Goal: Transaction & Acquisition: Obtain resource

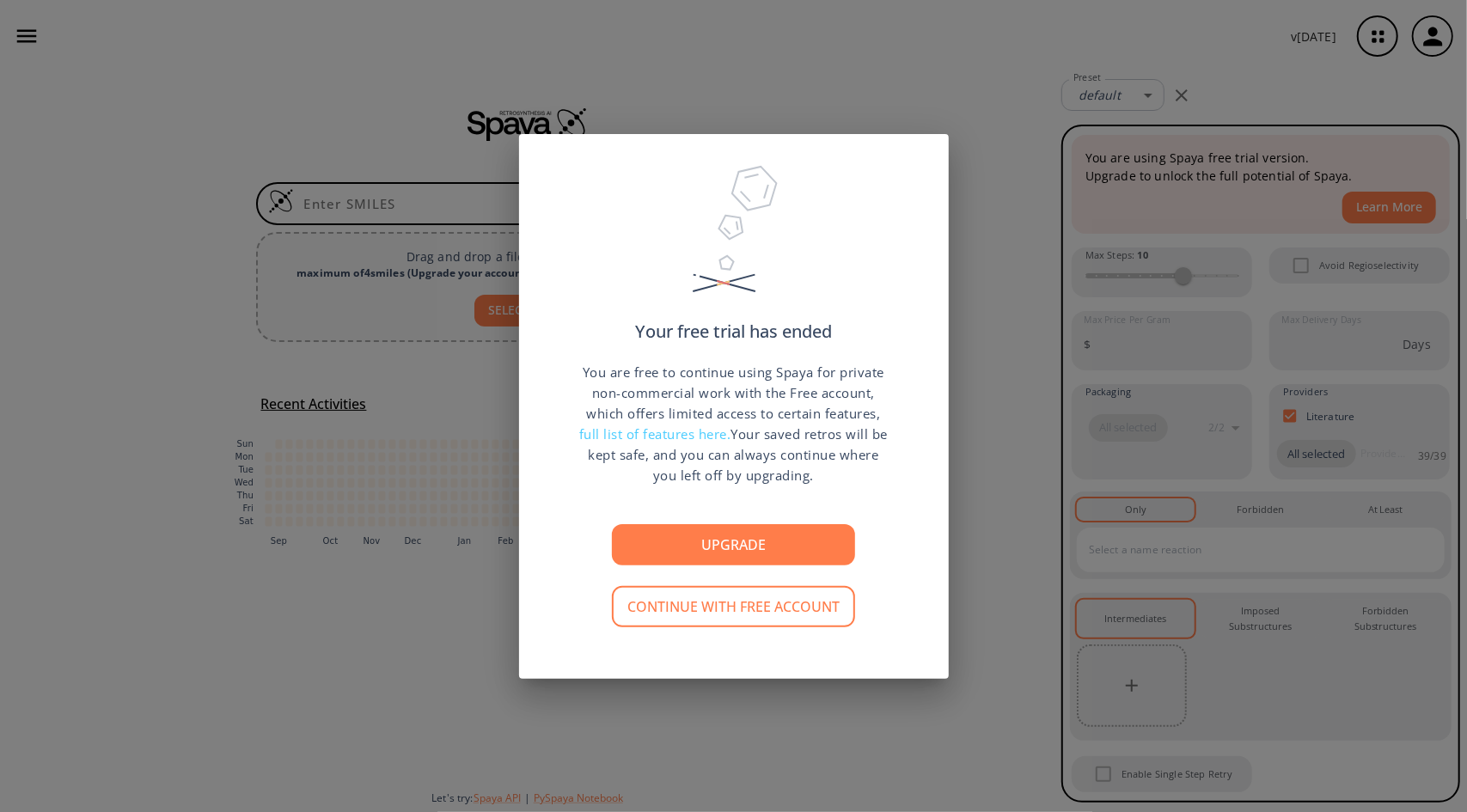
click at [701, 429] on span "full list of features here." at bounding box center [656, 434] width 152 height 18
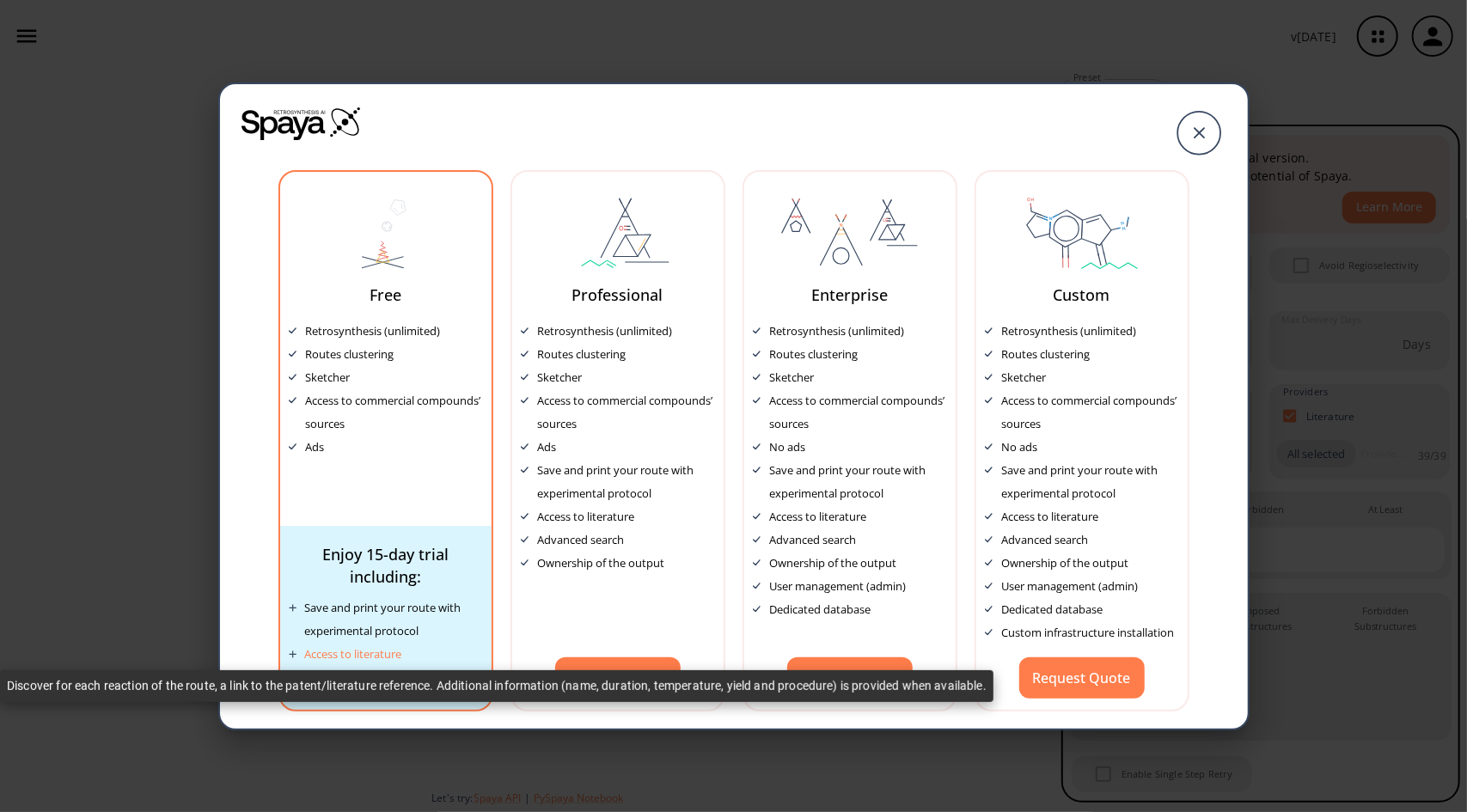
click at [344, 653] on div "Access to literature" at bounding box center [353, 653] width 97 height 23
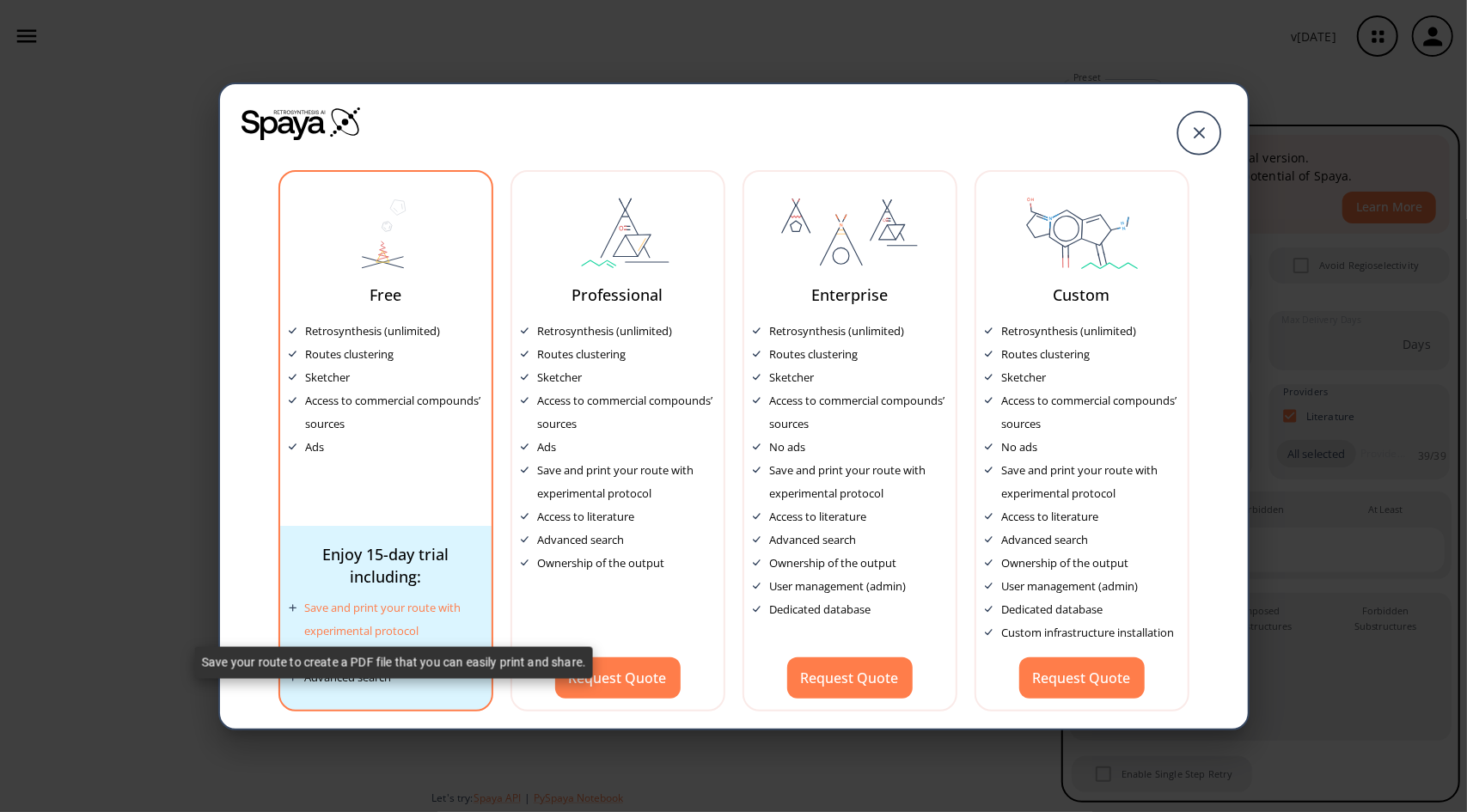
click at [330, 626] on div "Save and print your route with experimental protocol" at bounding box center [394, 619] width 178 height 46
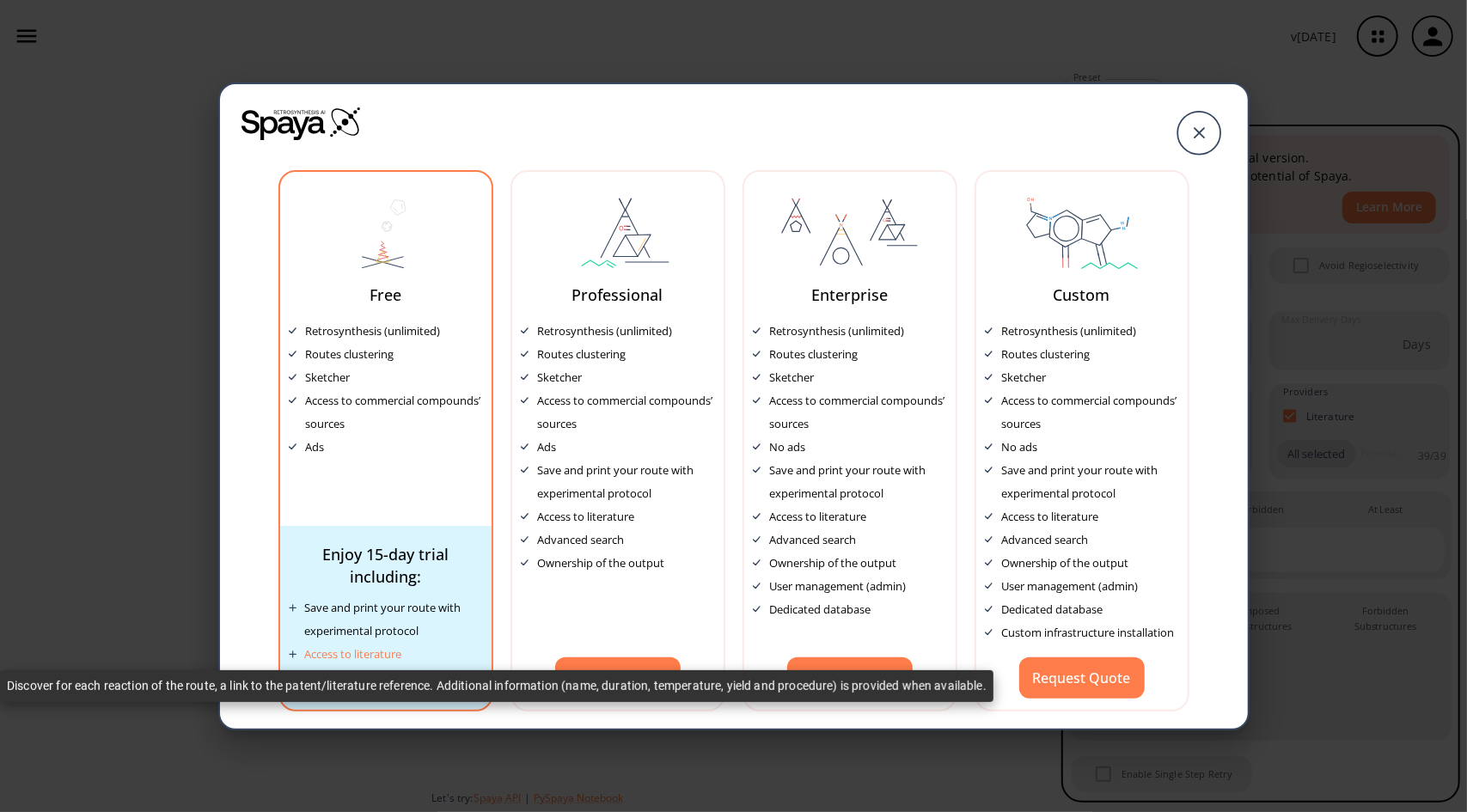
click at [340, 657] on div "Access to literature" at bounding box center [353, 653] width 97 height 23
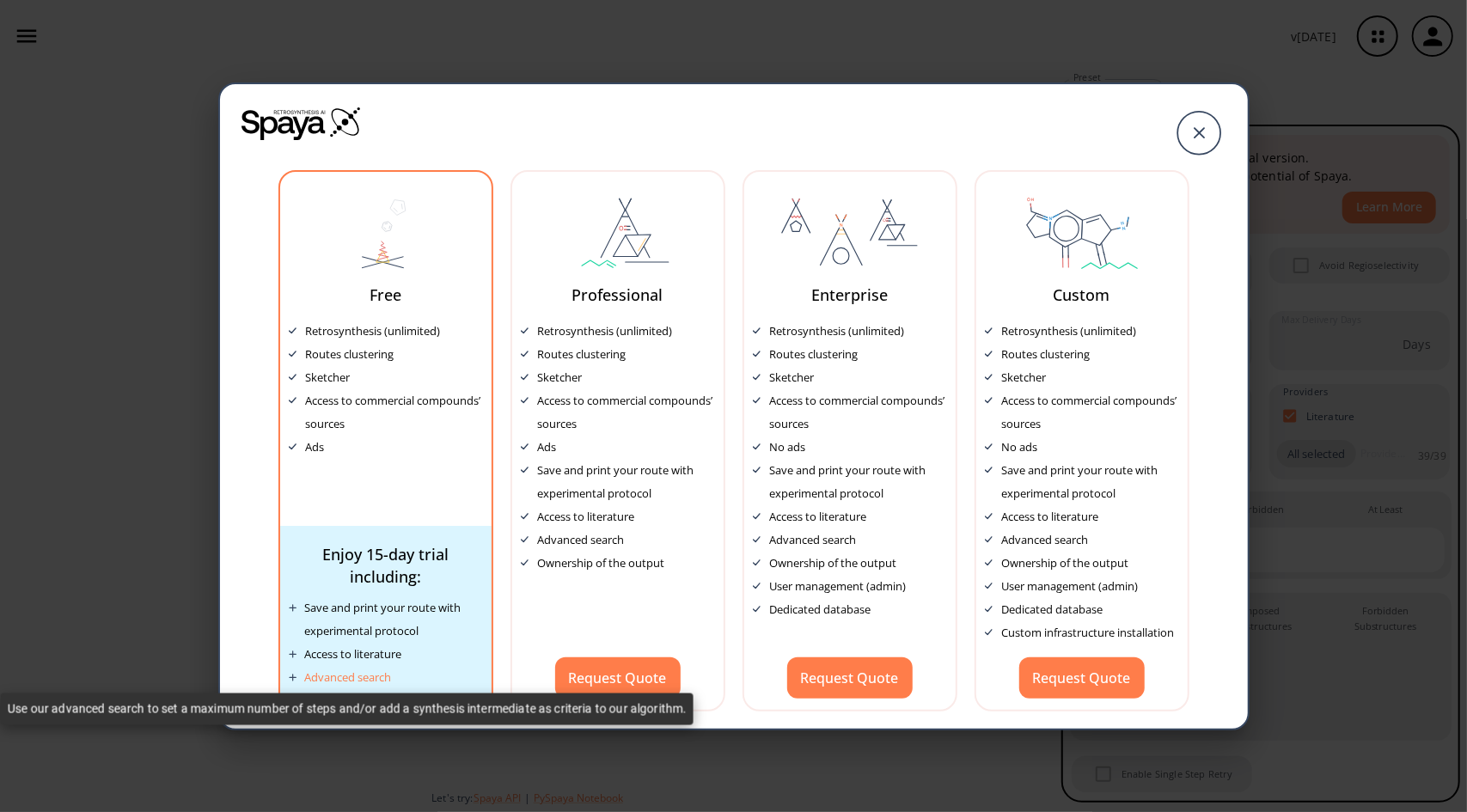
click at [356, 684] on div "Advanced search" at bounding box center [349, 677] width 87 height 23
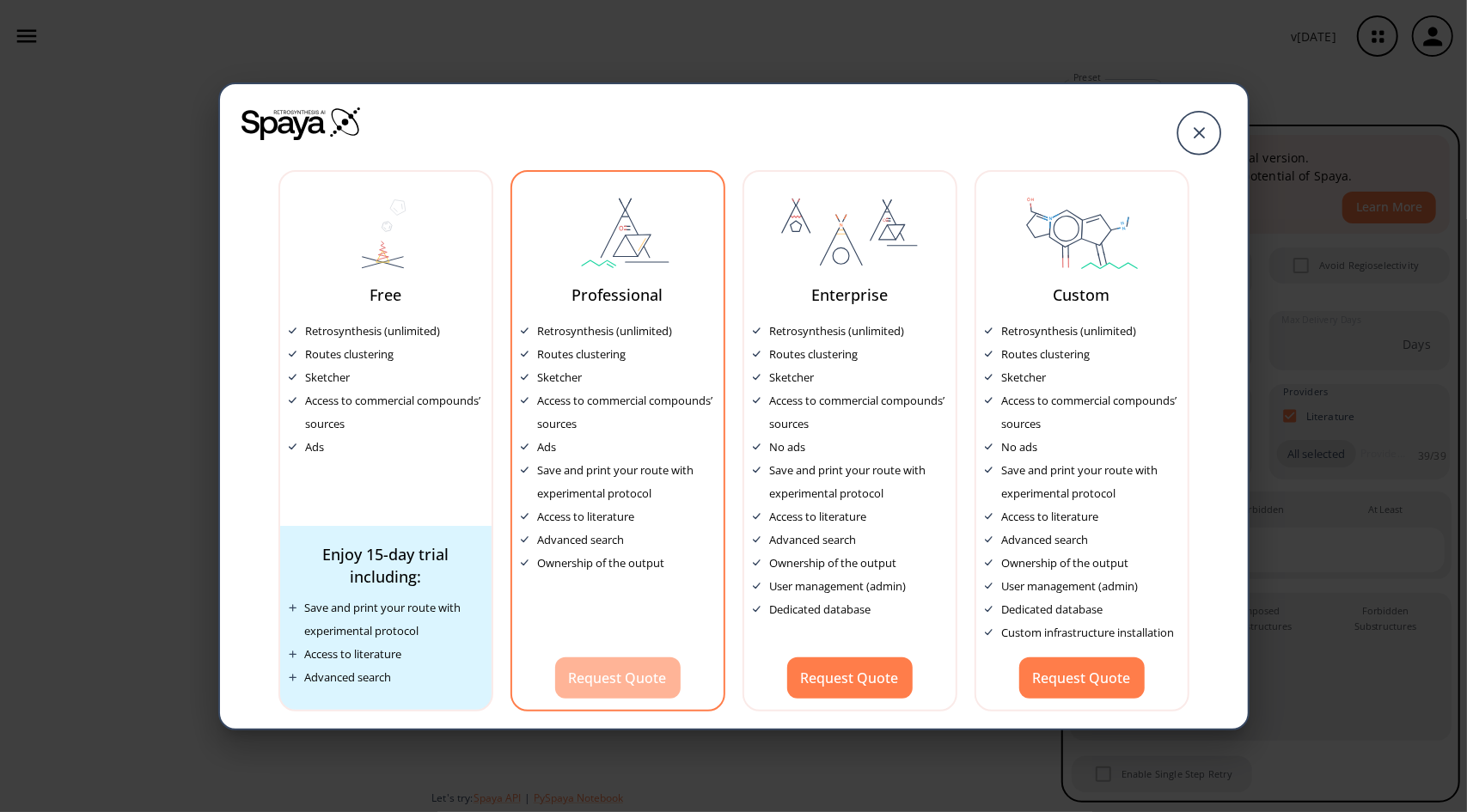
click at [593, 675] on button "Request Quote" at bounding box center [618, 678] width 125 height 41
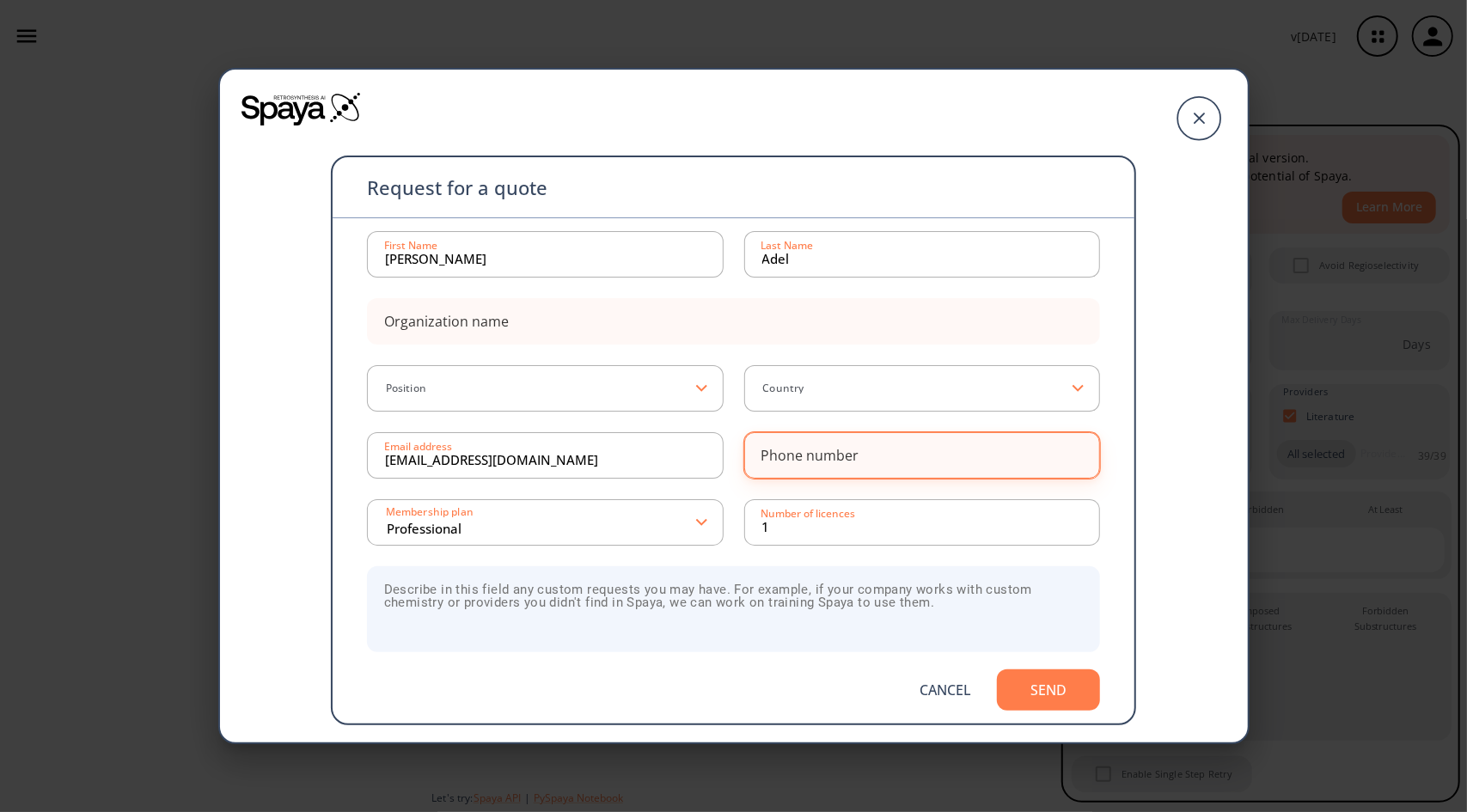
drag, startPoint x: 800, startPoint y: 480, endPoint x: 814, endPoint y: 445, distance: 37.7
click at [814, 445] on div "[PERSON_NAME] First Name [PERSON_NAME] Last Name Organization name Position Cou…" at bounding box center [734, 450] width 734 height 438
click at [814, 449] on div "Phone number" at bounding box center [810, 455] width 98 height 14
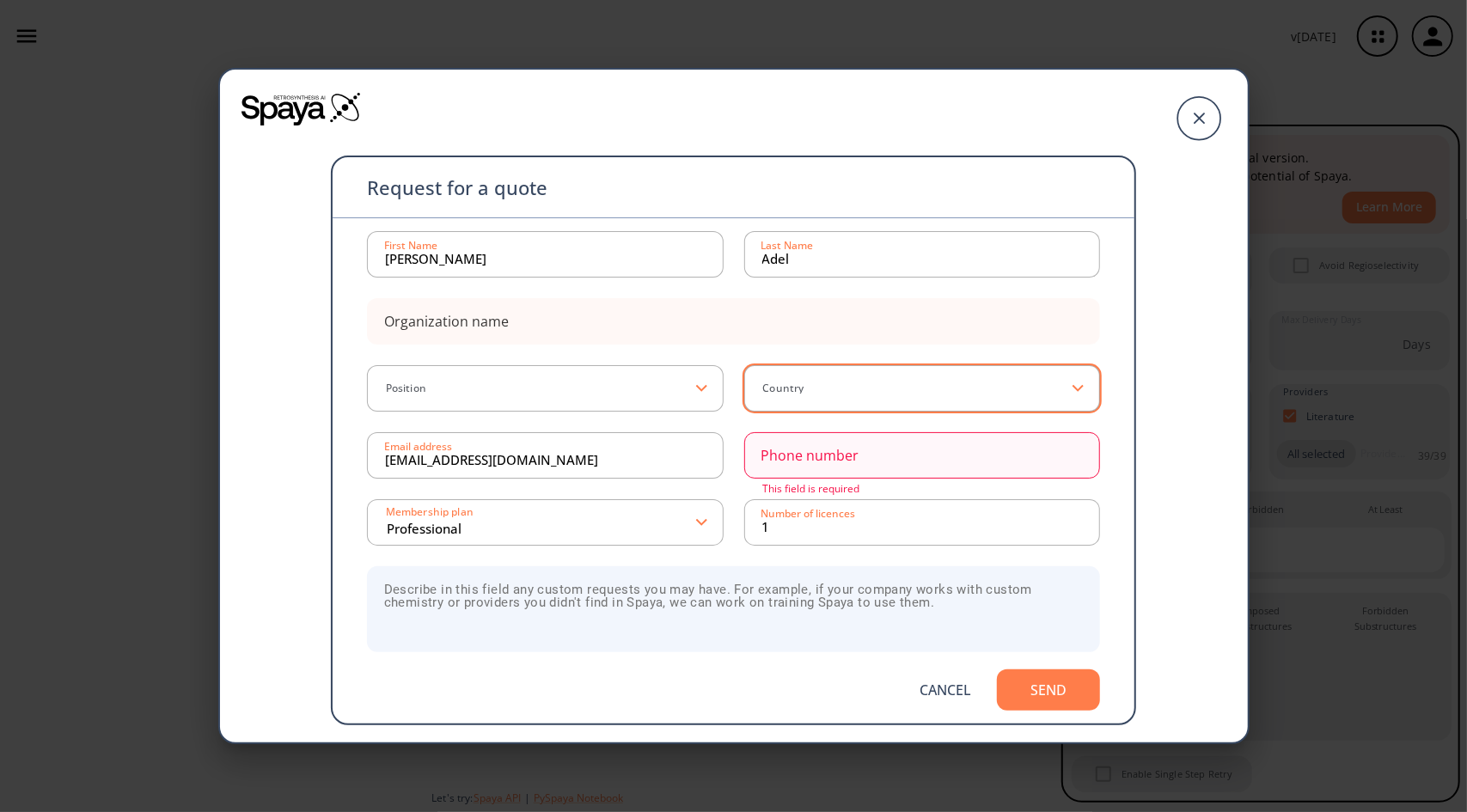
click at [813, 404] on div "Country" at bounding box center [923, 388] width 357 height 46
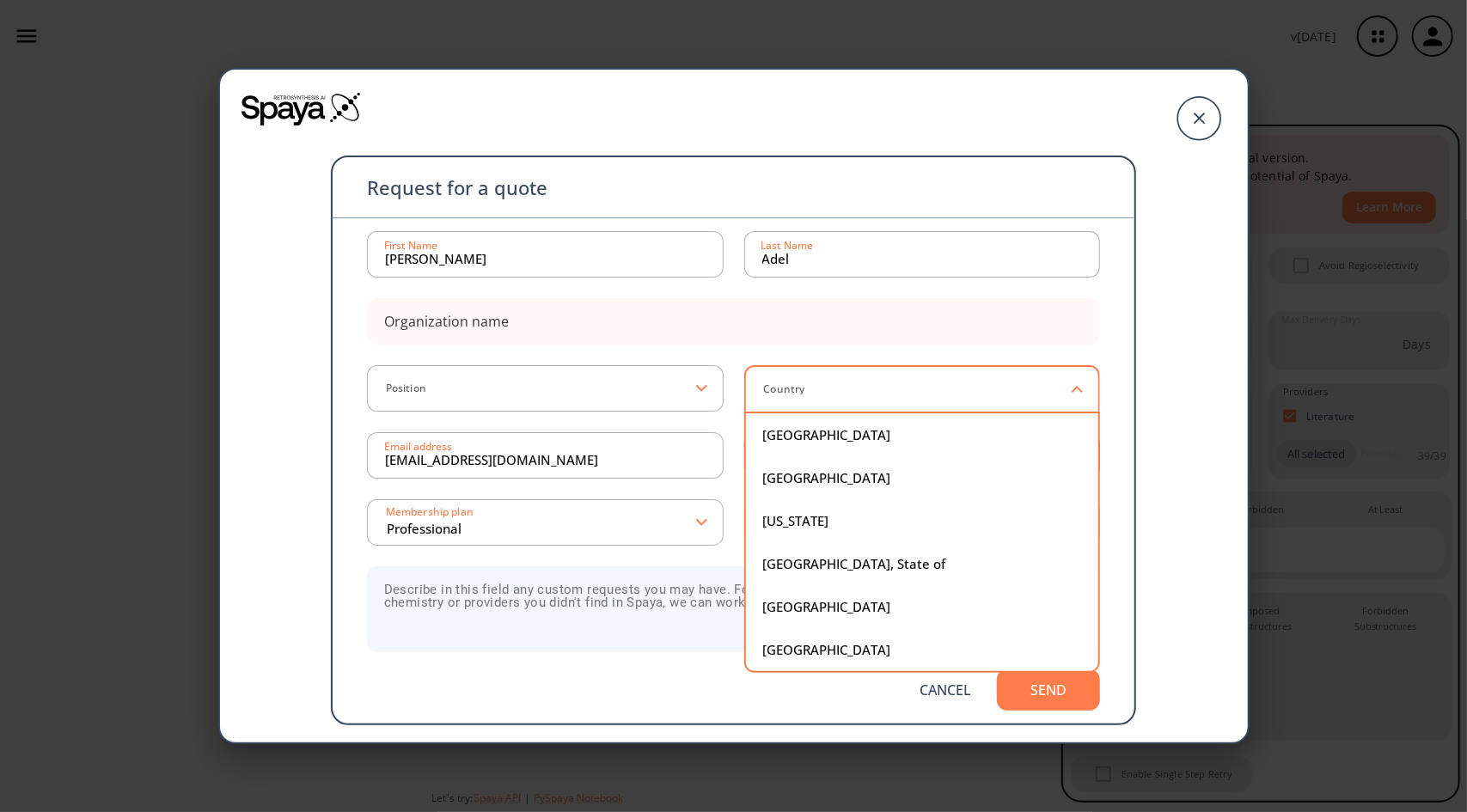
scroll to position [4769, 0]
click at [784, 565] on div "Jordan" at bounding box center [923, 565] width 319 height 13
type input "Jordan"
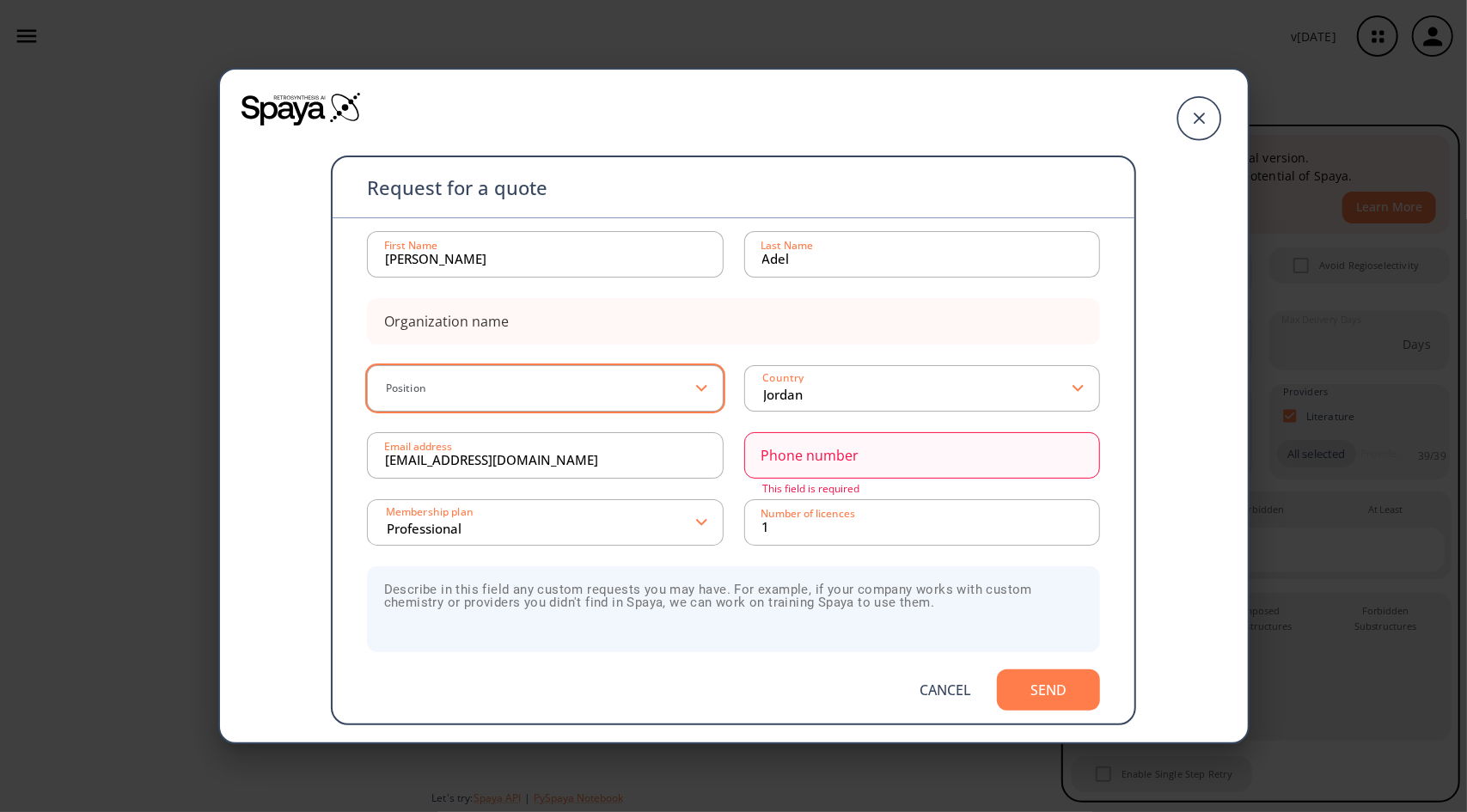
click at [713, 400] on div "Position" at bounding box center [545, 388] width 357 height 46
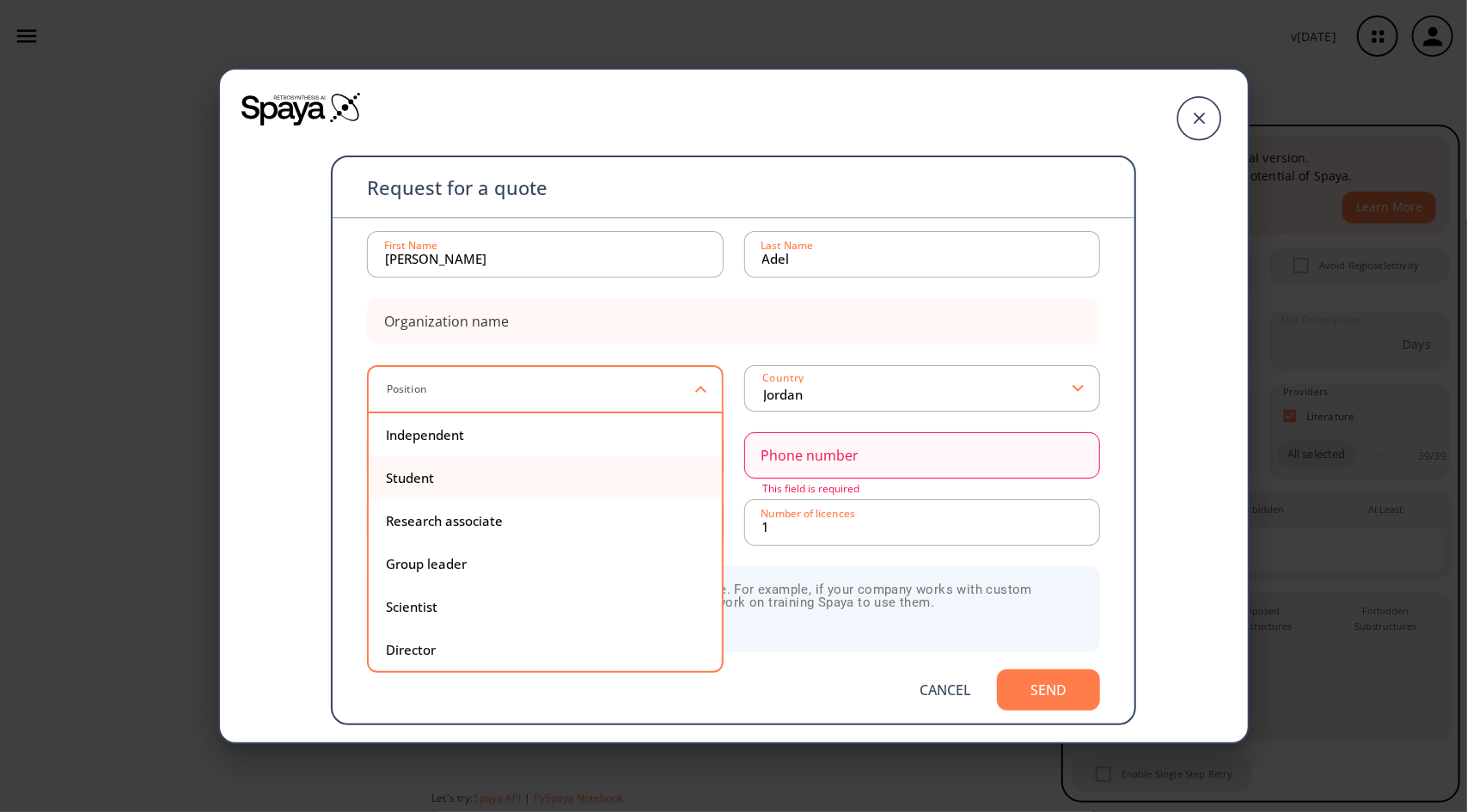
click at [428, 472] on div "Student" at bounding box center [545, 478] width 319 height 13
type input "Student"
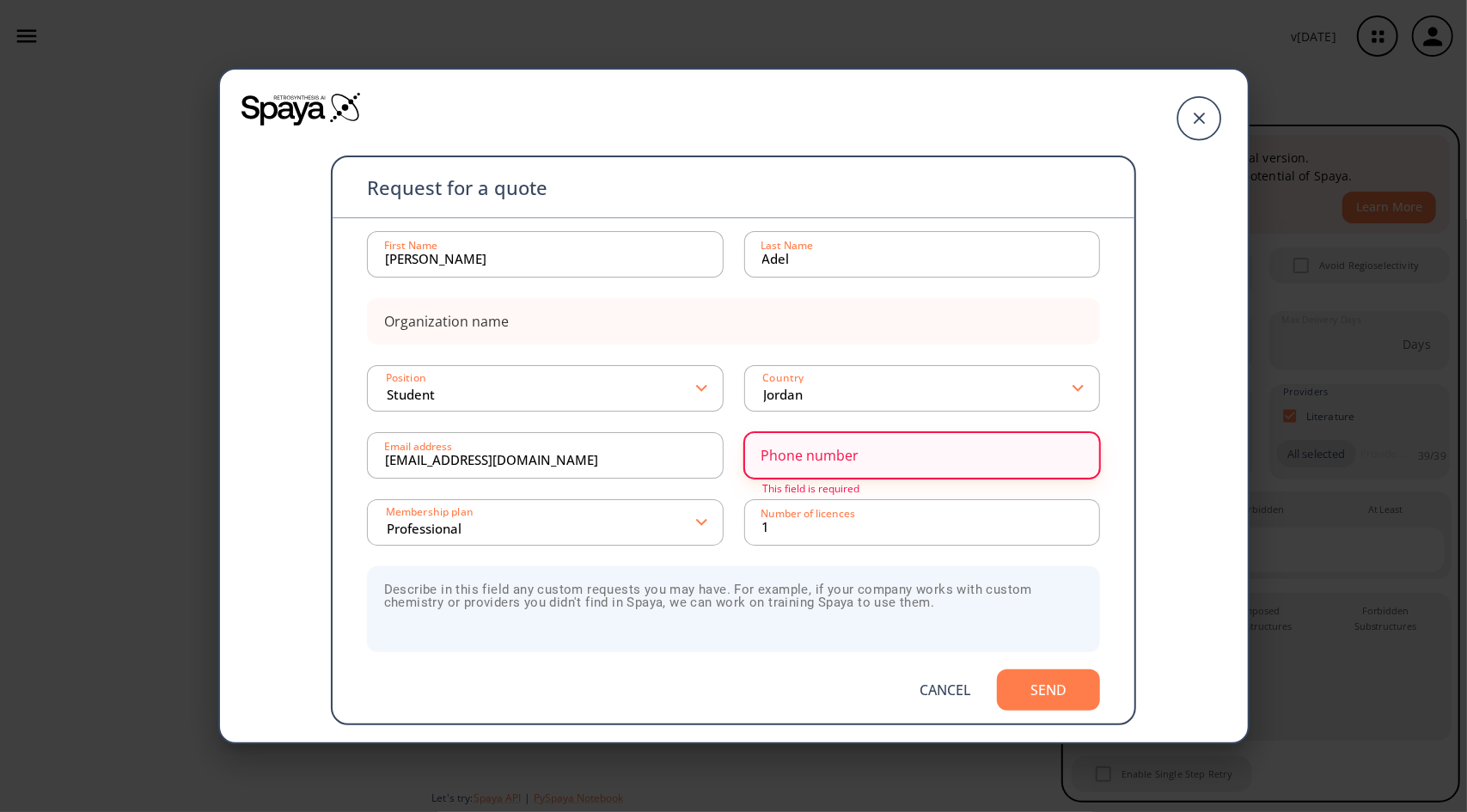
click at [791, 474] on div "Phone number This field is required" at bounding box center [923, 455] width 357 height 46
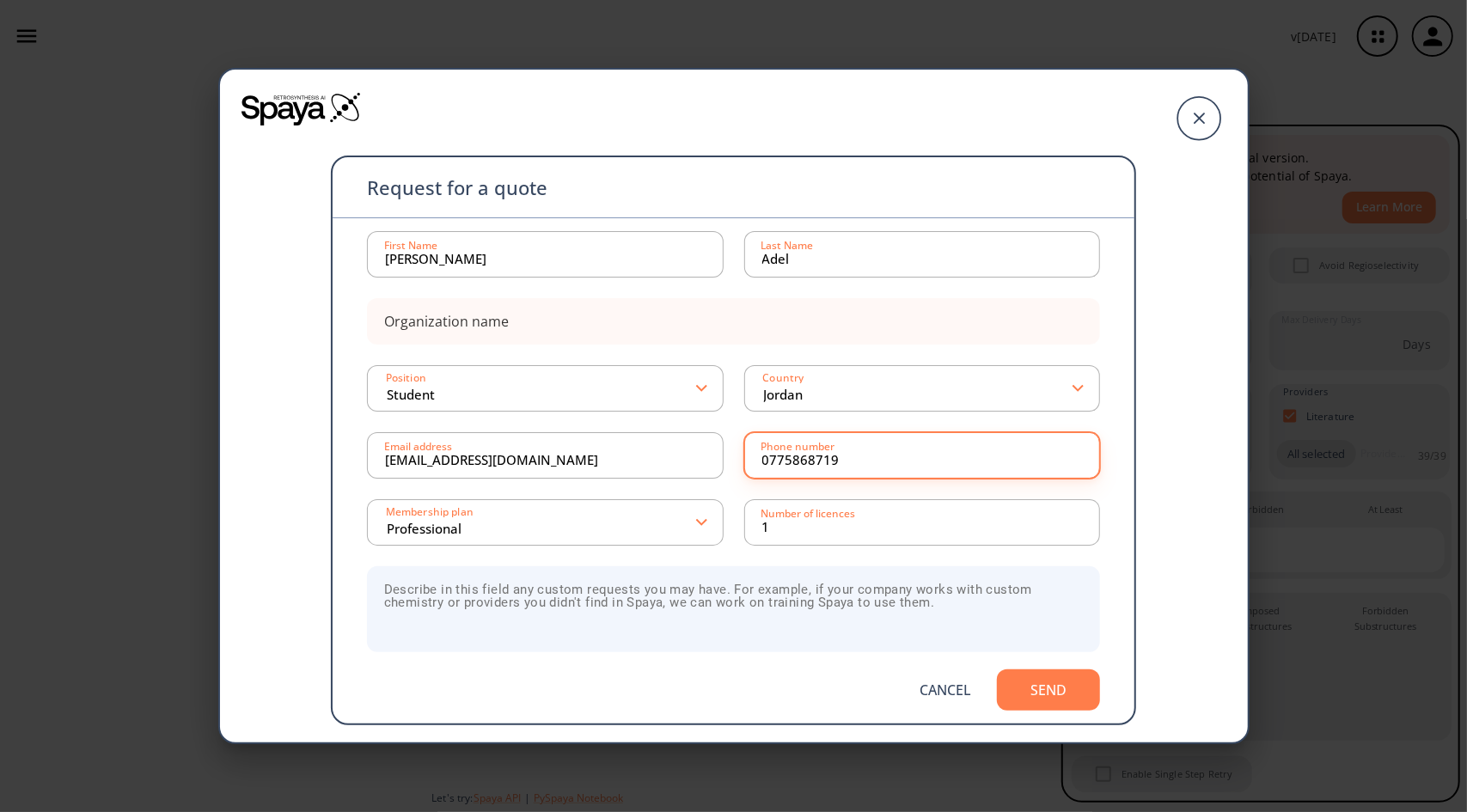
click at [767, 463] on input "0775868719" at bounding box center [923, 455] width 321 height 34
type input "0096275868719"
click at [1196, 123] on icon at bounding box center [1199, 119] width 43 height 43
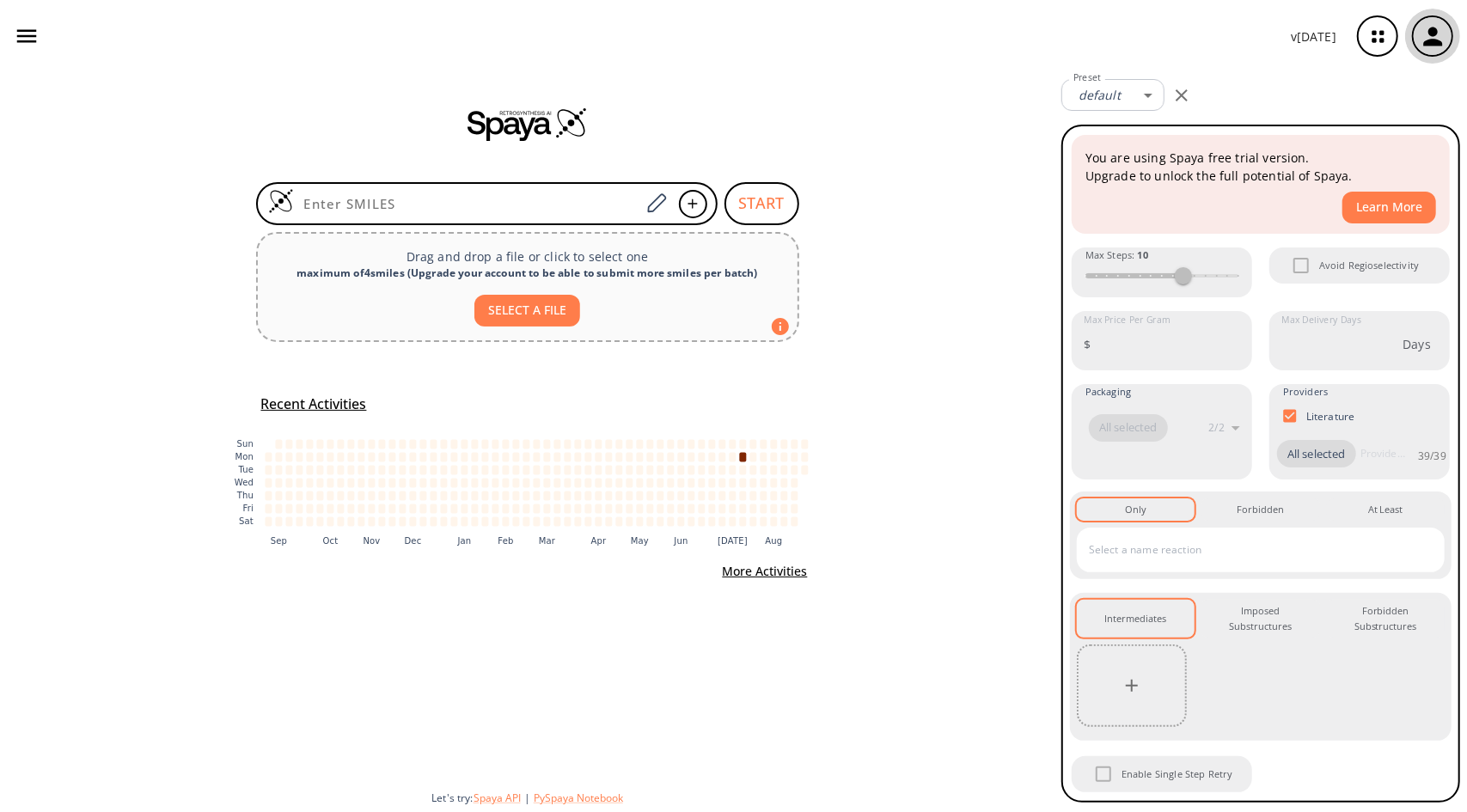
click at [1440, 25] on icon "button" at bounding box center [1434, 36] width 29 height 29
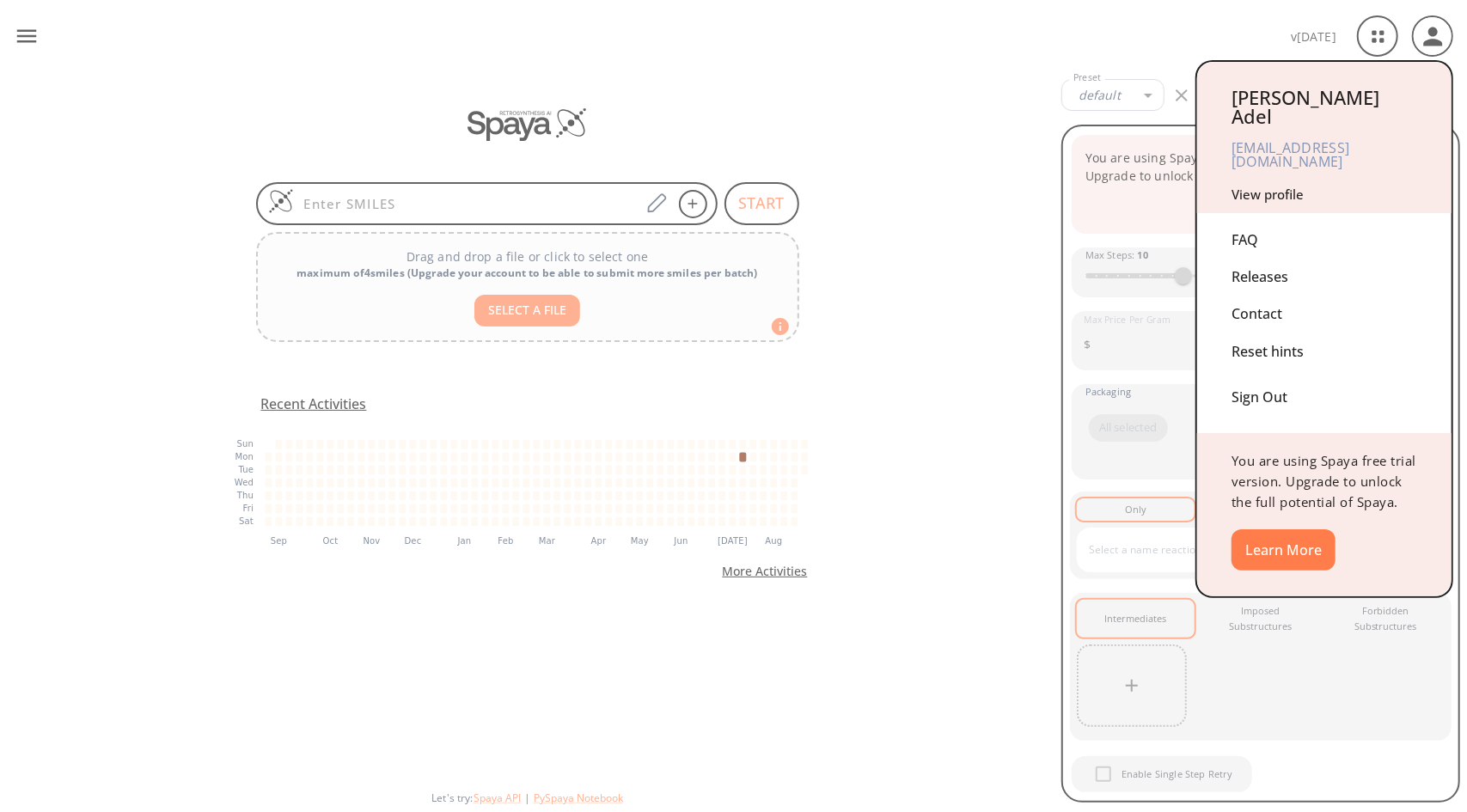
click at [1257, 374] on div "Sign Out" at bounding box center [1324, 393] width 185 height 45
